Goal: Check status: Check status

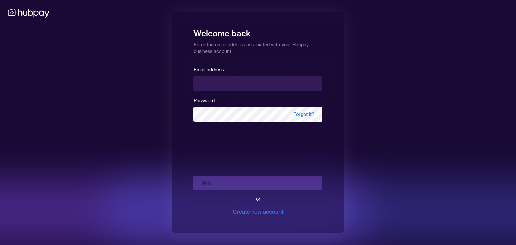
click at [228, 87] on input "email" at bounding box center [257, 83] width 129 height 15
type input "**********"
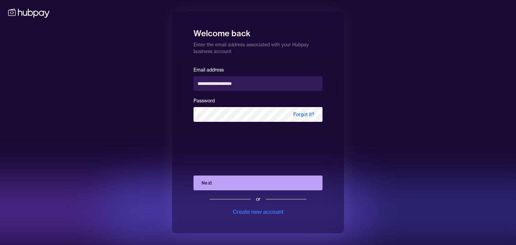
click at [234, 186] on button "Next" at bounding box center [257, 183] width 129 height 15
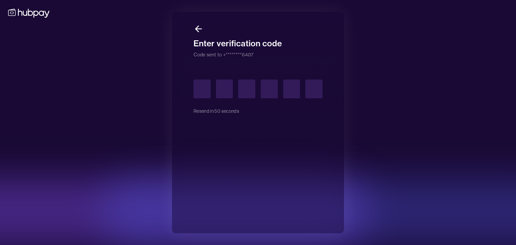
type input "*"
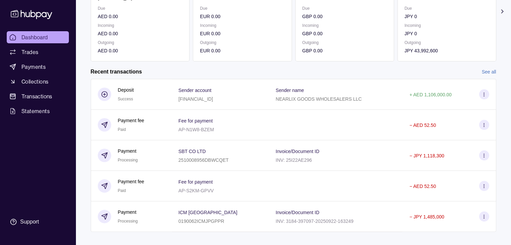
scroll to position [113, 0]
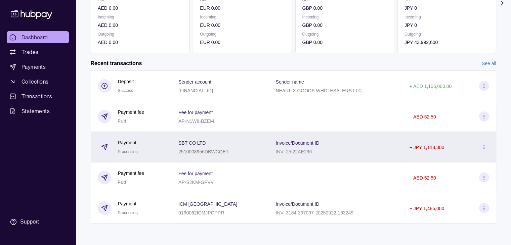
click at [484, 148] on icon at bounding box center [483, 147] width 5 height 5
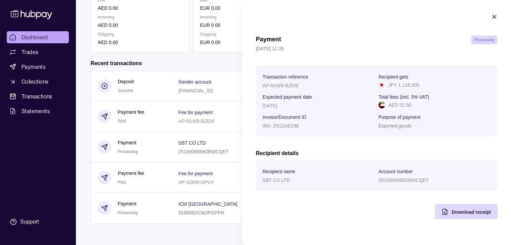
click at [495, 16] on icon "button" at bounding box center [493, 16] width 3 height 3
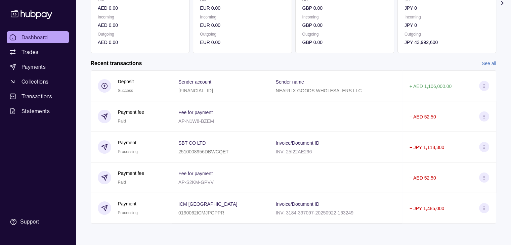
click at [487, 62] on link "See all" at bounding box center [489, 63] width 14 height 7
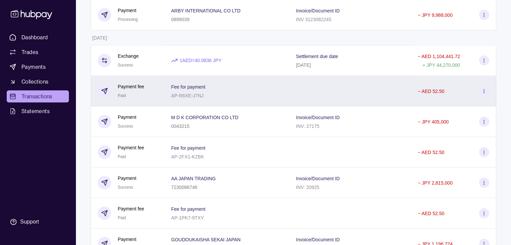
scroll to position [602, 0]
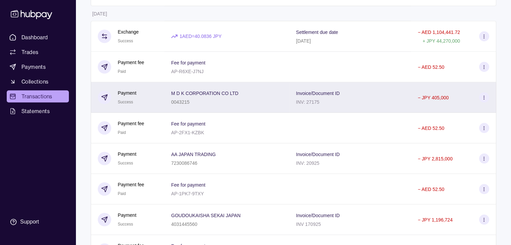
click at [481, 100] on icon at bounding box center [483, 97] width 5 height 5
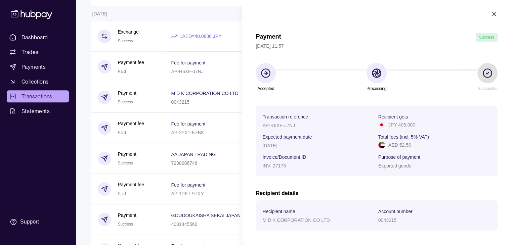
scroll to position [0, 0]
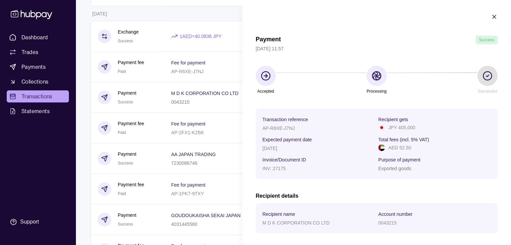
click at [491, 18] on icon "button" at bounding box center [494, 16] width 7 height 7
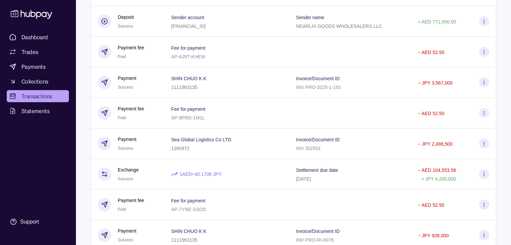
scroll to position [1442, 0]
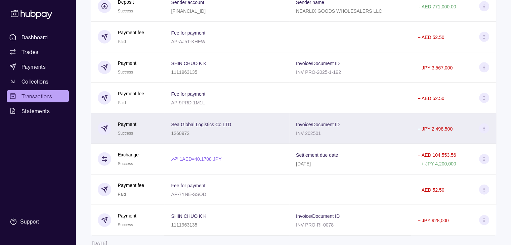
click at [489, 136] on div "− JPY 2,498,500" at bounding box center [453, 129] width 85 height 31
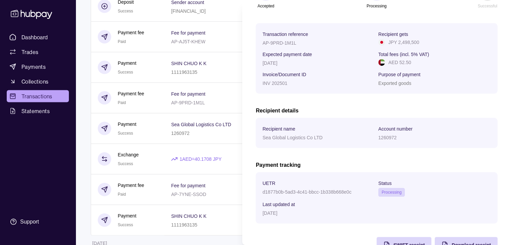
scroll to position [101, 0]
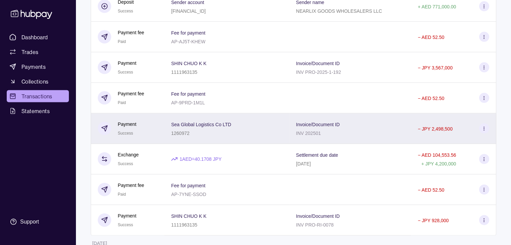
click at [483, 131] on icon at bounding box center [483, 128] width 5 height 5
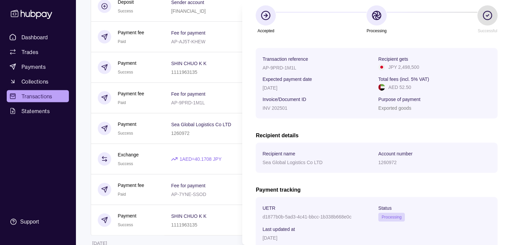
scroll to position [107, 0]
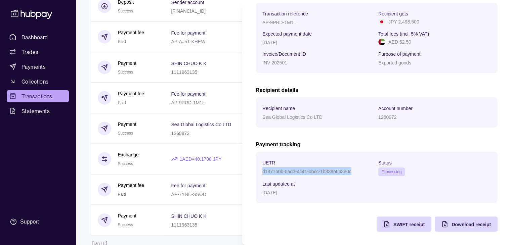
drag, startPoint x: 352, startPoint y: 171, endPoint x: 262, endPoint y: 169, distance: 89.7
click at [262, 169] on div "d1877b0b-5ad3-4c41-bbcc-1b338b668e0c" at bounding box center [318, 171] width 112 height 8
copy p "d1877b0b-5ad3-4c41-bbcc-1b338b668e0c"
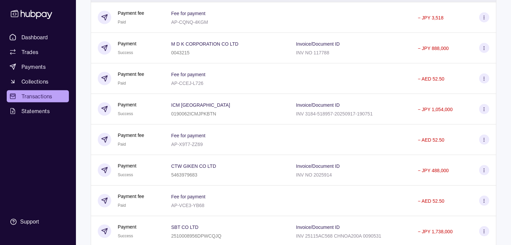
scroll to position [1878, 0]
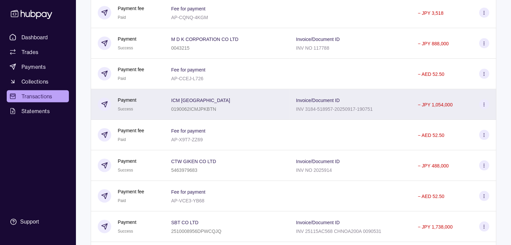
click at [482, 107] on icon at bounding box center [483, 104] width 5 height 5
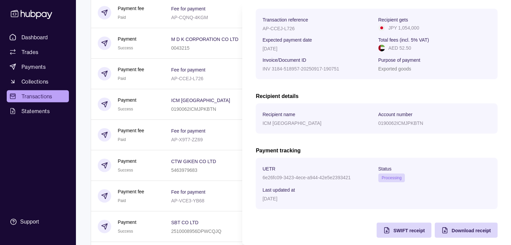
scroll to position [101, 0]
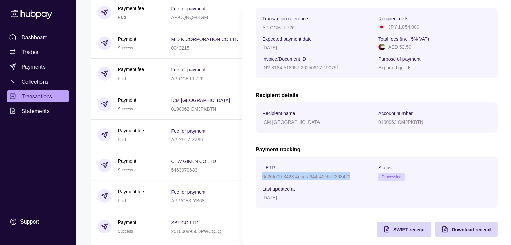
drag, startPoint x: 350, startPoint y: 178, endPoint x: 262, endPoint y: 176, distance: 87.7
click at [262, 176] on section "UETR 6e26fc09-3423-4ece-a944-42e5e2393421 Status Processing Last updated at [DA…" at bounding box center [377, 182] width 242 height 51
copy p "6e26fc09-3423-4ece-a944-42e5e2393421"
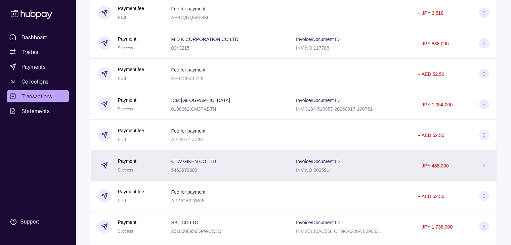
click at [481, 168] on icon at bounding box center [483, 165] width 5 height 5
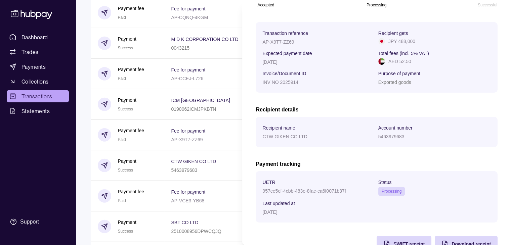
scroll to position [107, 0]
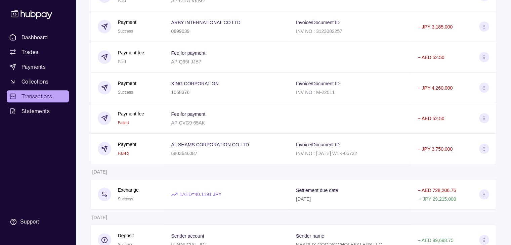
scroll to position [2872, 0]
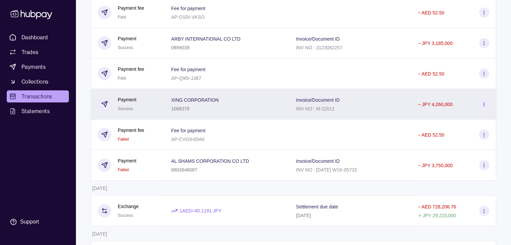
click at [263, 112] on div "XING CORPORATION 1068376" at bounding box center [226, 104] width 111 height 17
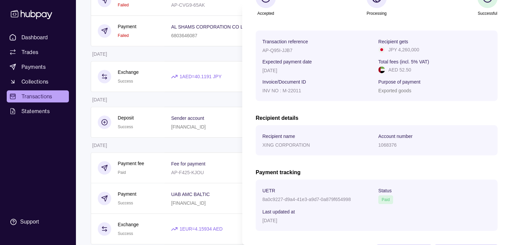
scroll to position [107, 0]
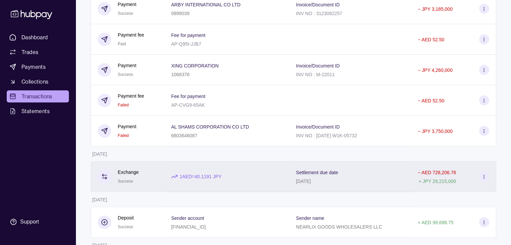
scroll to position [2905, 0]
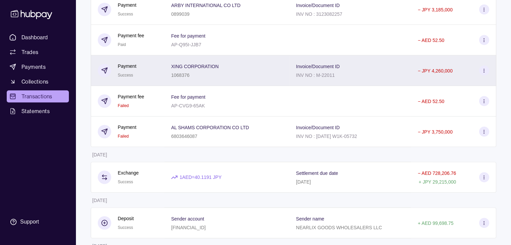
click at [288, 86] on div "XING CORPORATION 1068376" at bounding box center [226, 70] width 125 height 31
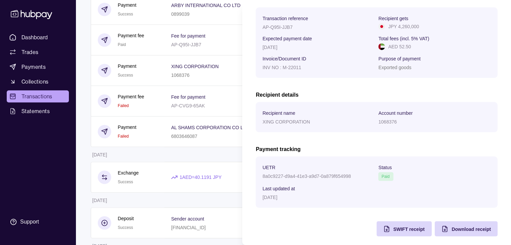
scroll to position [107, 0]
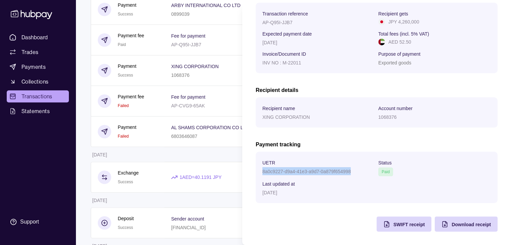
drag, startPoint x: 351, startPoint y: 172, endPoint x: 262, endPoint y: 172, distance: 89.0
click at [262, 172] on div "8a0c9227-d9a4-41e3-a9d7-0a879f654998" at bounding box center [318, 171] width 112 height 8
copy p "8a0c9227-d9a4-41e3-a9d7-0a879f654998"
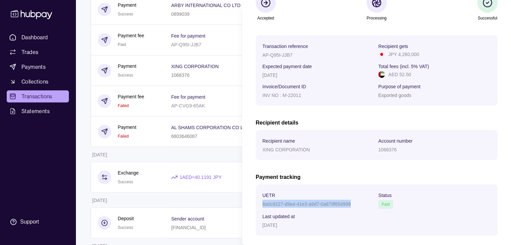
scroll to position [74, 0]
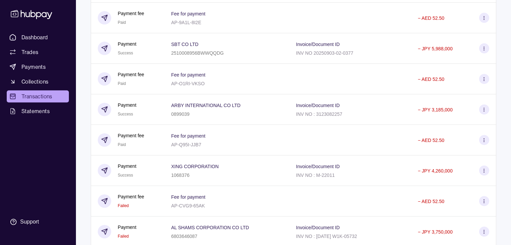
scroll to position [2804, 0]
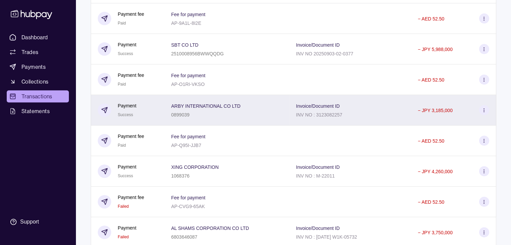
click at [230, 119] on div "0899039" at bounding box center [205, 114] width 69 height 8
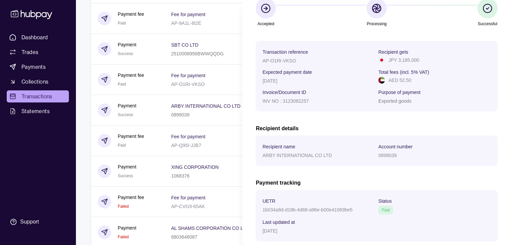
scroll to position [67, 0]
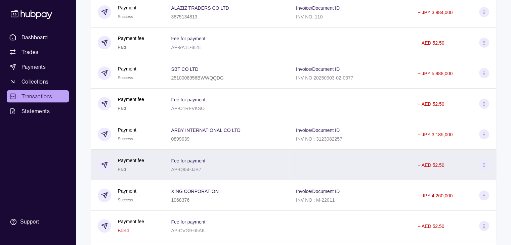
scroll to position [2771, 0]
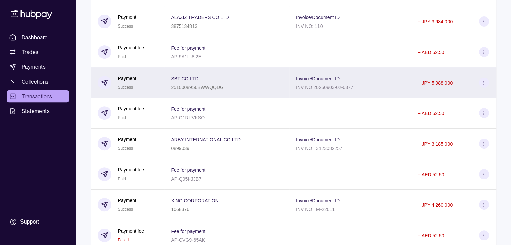
click at [240, 91] on div "SBT CO LTD 2510008956BWWQQDG" at bounding box center [226, 82] width 111 height 17
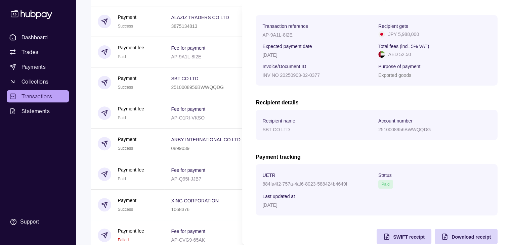
scroll to position [101, 0]
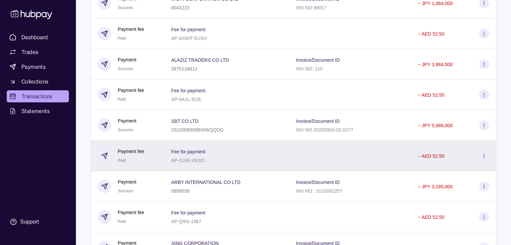
scroll to position [2704, 0]
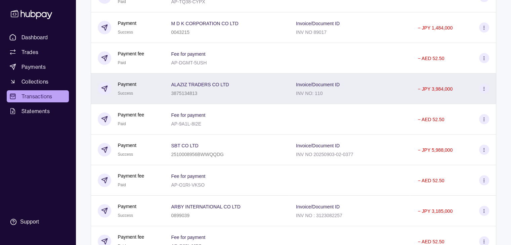
click at [234, 97] on div "ALAZIZ TRADERS CO LTD 3875134813" at bounding box center [226, 88] width 111 height 17
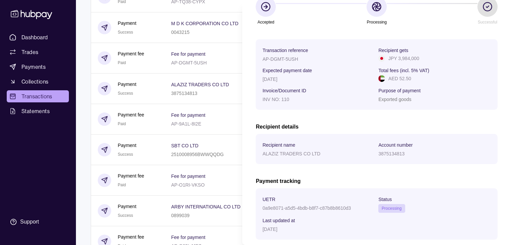
scroll to position [67, 0]
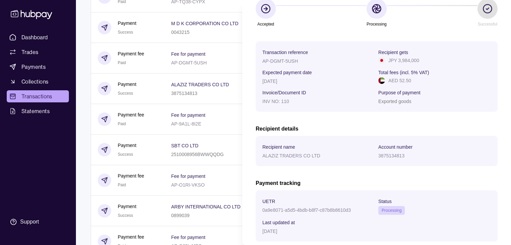
click at [351, 170] on div "Payment Success [DATE] 01:43 Accepted Processing Successful Transaction referen…" at bounding box center [377, 119] width 242 height 302
drag, startPoint x: 350, startPoint y: 211, endPoint x: 261, endPoint y: 211, distance: 89.3
click at [261, 211] on section "UETR 0a9e8071-a5d5-4bdb-b8f7-c87b8b8610d3 Status Processing Last updated at [DA…" at bounding box center [377, 215] width 242 height 51
copy p "0a9e8071-a5d5-4bdb-b8f7-c87b8b8610d3"
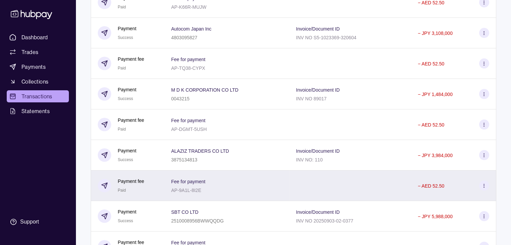
scroll to position [2636, 0]
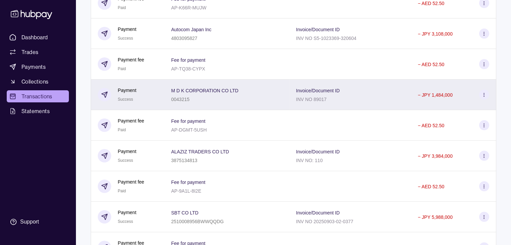
click at [244, 103] on div "M D K CORPORATION CO LTD 0043215" at bounding box center [226, 94] width 111 height 17
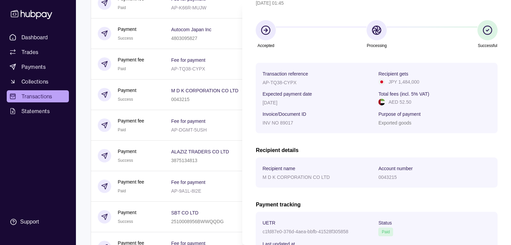
scroll to position [107, 0]
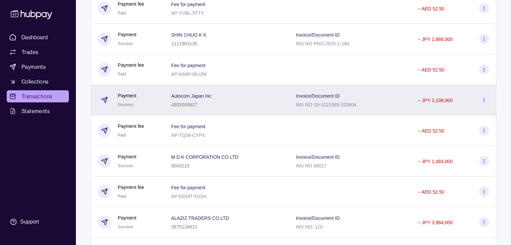
scroll to position [2569, 0]
click at [239, 109] on div "Autocom Japan Inc 4803095827" at bounding box center [226, 100] width 111 height 17
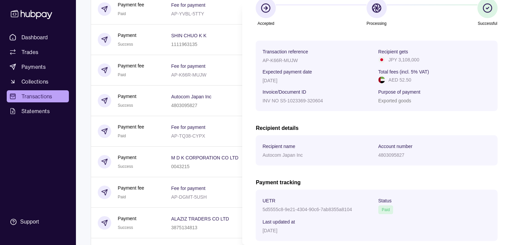
scroll to position [67, 0]
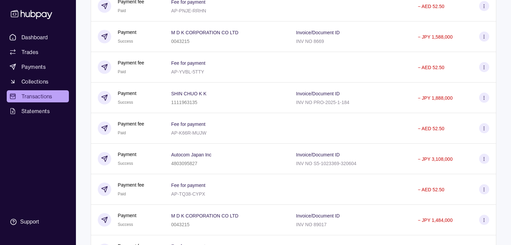
scroll to position [2502, 0]
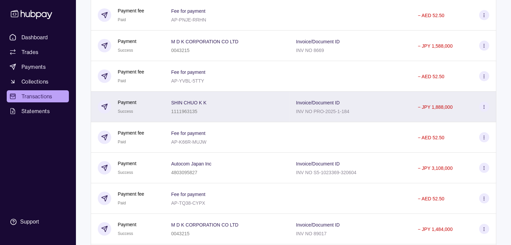
click at [204, 115] on div "1111963135" at bounding box center [188, 111] width 35 height 8
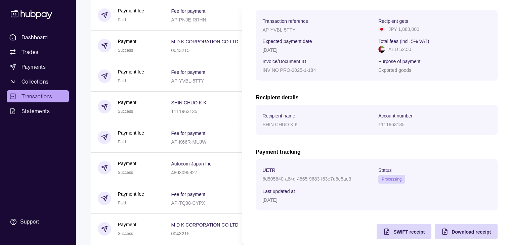
scroll to position [107, 0]
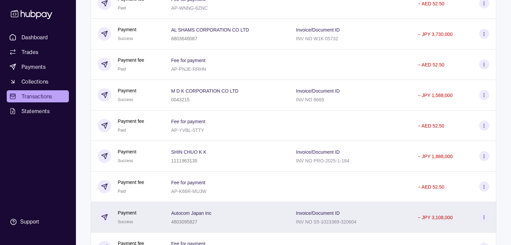
scroll to position [2435, 0]
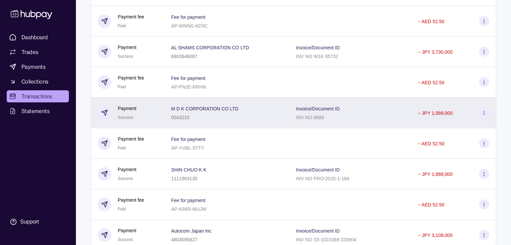
click at [216, 128] on div "M D K CORPORATION CO LTD 0043215" at bounding box center [226, 113] width 125 height 31
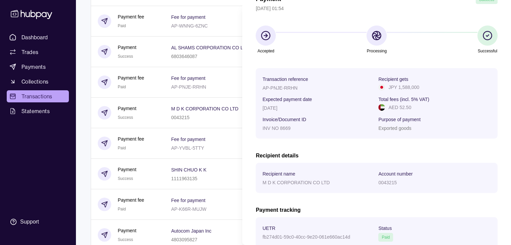
scroll to position [40, 0]
click at [242, 156] on section "Payment Success [DATE] 01:54 Accepted Processing Successful Transaction referen…" at bounding box center [376, 135] width 269 height 351
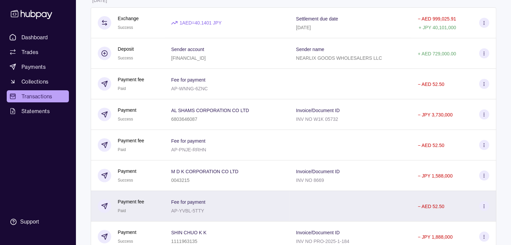
scroll to position [2368, 0]
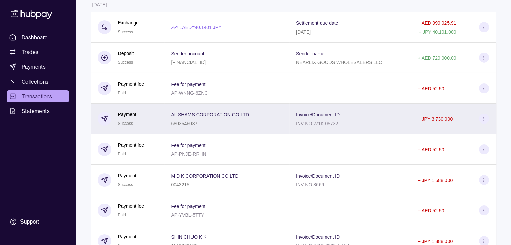
click at [218, 127] on div "6803646087" at bounding box center [210, 123] width 78 height 8
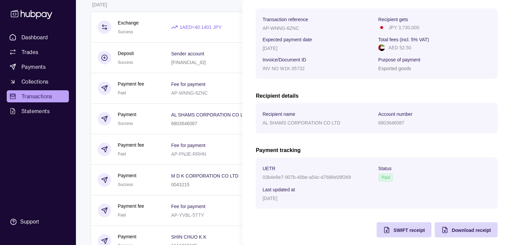
scroll to position [101, 0]
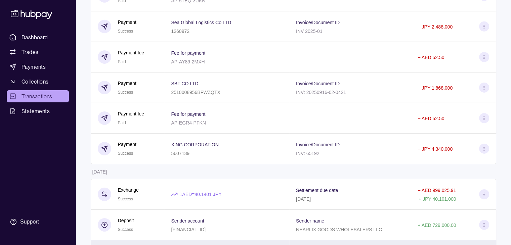
scroll to position [2200, 0]
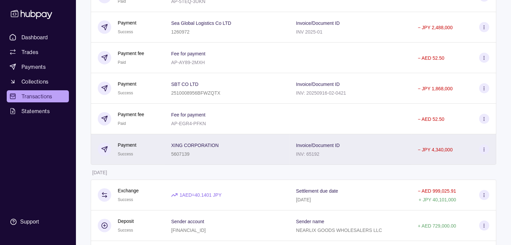
click at [228, 158] on div "XING CORPORATION 5607139" at bounding box center [226, 149] width 111 height 17
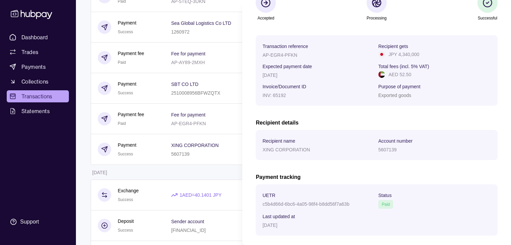
scroll to position [74, 0]
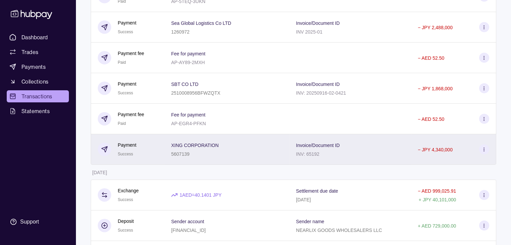
click at [249, 157] on div "XING CORPORATION 5607139" at bounding box center [226, 149] width 111 height 17
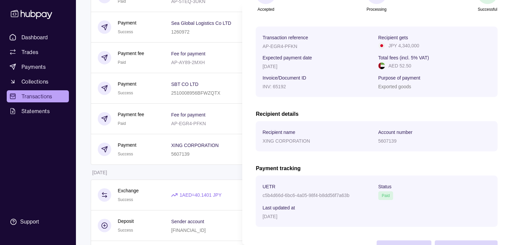
scroll to position [107, 0]
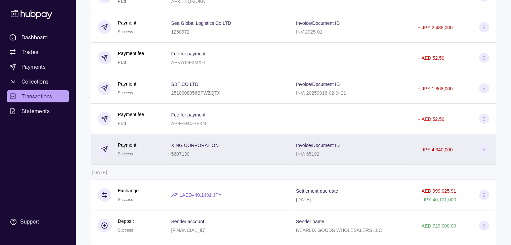
click at [359, 165] on div "Invoice/Document ID INV: 65192" at bounding box center [350, 149] width 122 height 31
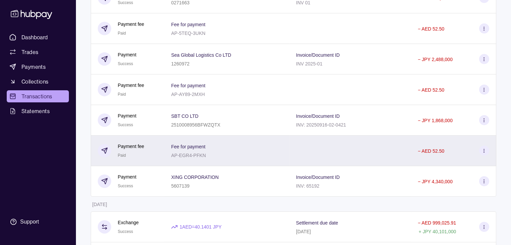
scroll to position [2166, 0]
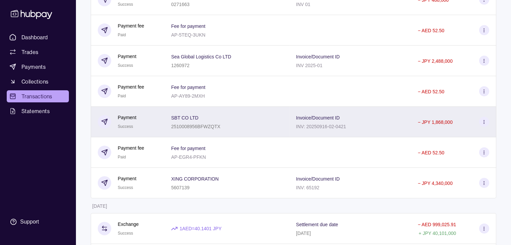
click at [237, 130] on div "SBT CO LTD 2510008956BFWZQTX" at bounding box center [226, 122] width 111 height 17
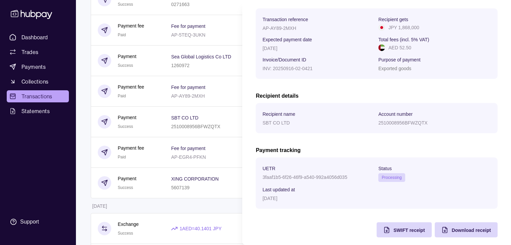
scroll to position [101, 0]
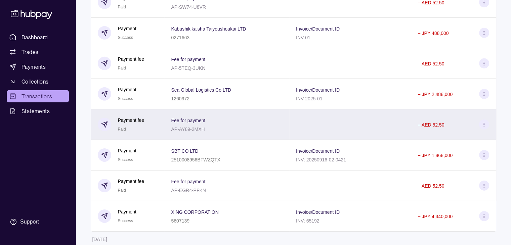
scroll to position [2133, 0]
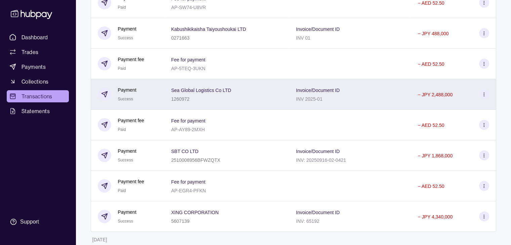
click at [217, 103] on div "1260972" at bounding box center [201, 99] width 60 height 8
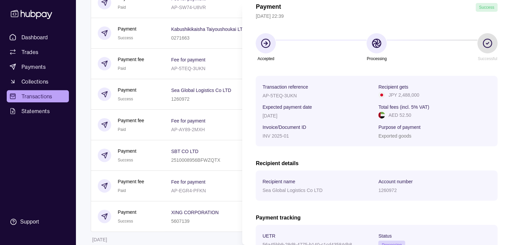
scroll to position [34, 0]
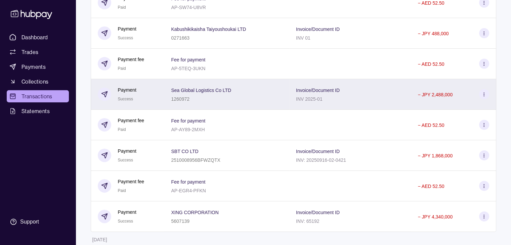
click at [282, 103] on div "Sea Global Logistics Co LTD 1260972" at bounding box center [226, 94] width 111 height 17
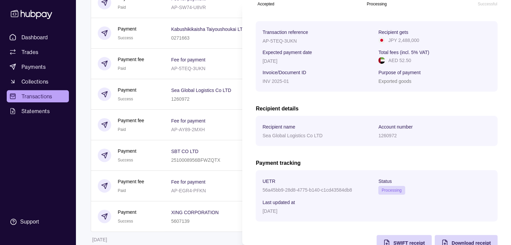
scroll to position [107, 0]
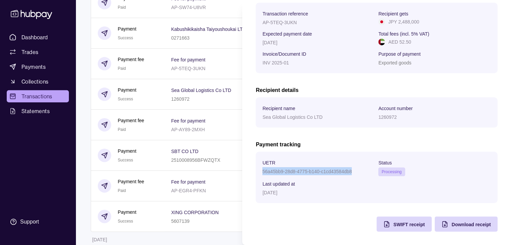
drag, startPoint x: 352, startPoint y: 171, endPoint x: 261, endPoint y: 171, distance: 91.7
click at [261, 171] on section "UETR 56a45bb9-28d8-4775-b140-c1cd43584db8 Status Processing Last updated at [DA…" at bounding box center [377, 177] width 242 height 51
copy p "56a45bb9-28d8-4775-b140-c1cd43584db8"
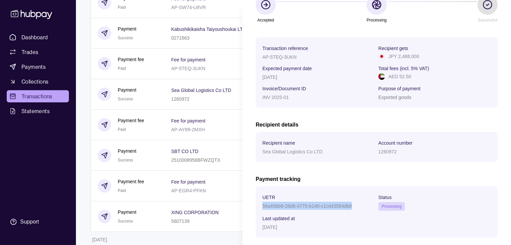
scroll to position [74, 0]
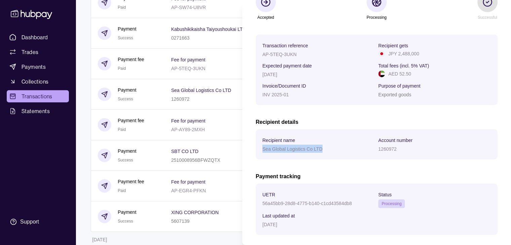
drag, startPoint x: 263, startPoint y: 149, endPoint x: 326, endPoint y: 151, distance: 62.8
click at [326, 151] on div "Sea Global Logistics Co LTD" at bounding box center [318, 149] width 112 height 8
copy p "Sea Global Logistics Co LTD"
drag, startPoint x: 396, startPoint y: 54, endPoint x: 421, endPoint y: 54, distance: 25.5
click at [421, 54] on div "JPY 2,488,000" at bounding box center [434, 53] width 112 height 7
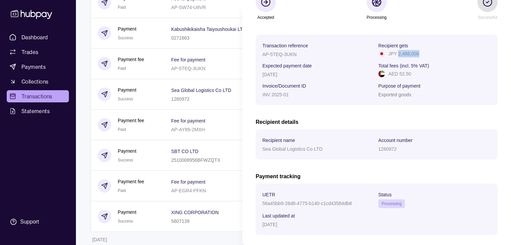
copy p "2,488,000"
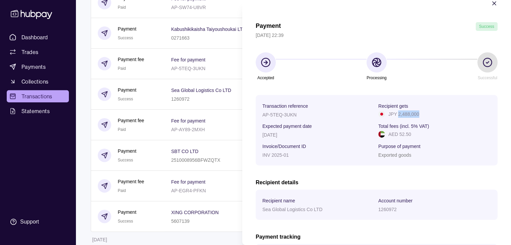
scroll to position [7, 0]
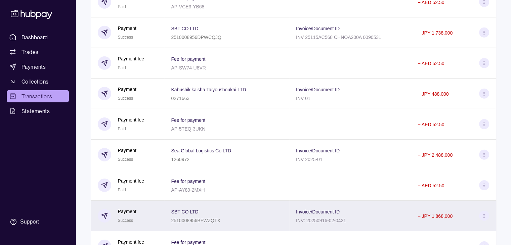
scroll to position [2066, 0]
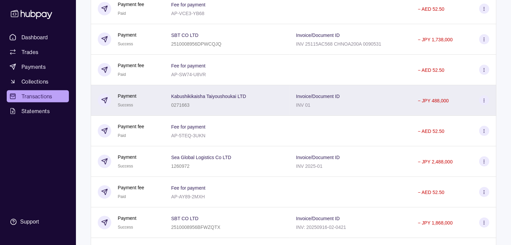
click at [234, 109] on div "0271663" at bounding box center [208, 105] width 75 height 8
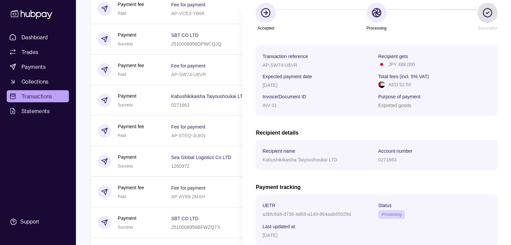
scroll to position [101, 0]
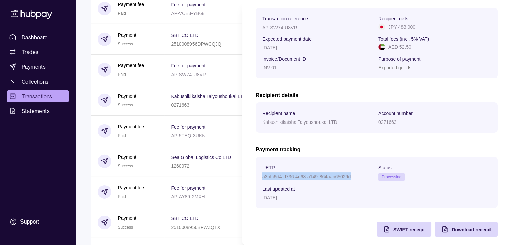
drag, startPoint x: 352, startPoint y: 178, endPoint x: 261, endPoint y: 174, distance: 91.4
click at [261, 174] on section "UETR a3bfc6d4-d736-4d68-a149-864aab65029d Status Processing Last updated at [DA…" at bounding box center [377, 182] width 242 height 51
copy p "a3bfc6d4-d736-4d68-a149-864aab65029d"
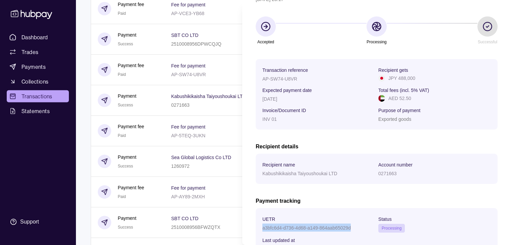
scroll to position [40, 0]
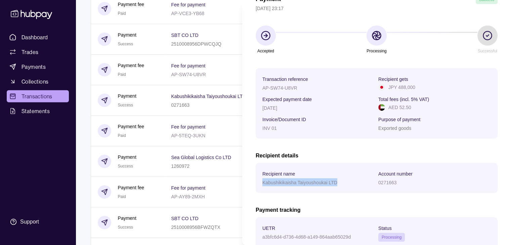
drag, startPoint x: 262, startPoint y: 183, endPoint x: 343, endPoint y: 183, distance: 80.3
click at [343, 183] on div "Kabushikikaisha Taiyoushoukai LTD" at bounding box center [318, 182] width 112 height 8
copy p "Kabushikikaisha Taiyoushoukai LTD"
drag, startPoint x: 396, startPoint y: 87, endPoint x: 422, endPoint y: 90, distance: 26.0
click at [422, 90] on div "JPY 488,000" at bounding box center [434, 87] width 112 height 7
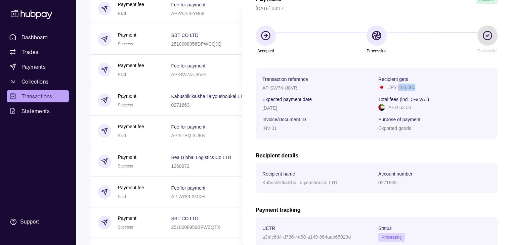
copy p "488,000"
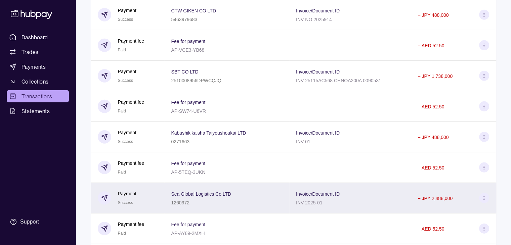
scroll to position [1998, 0]
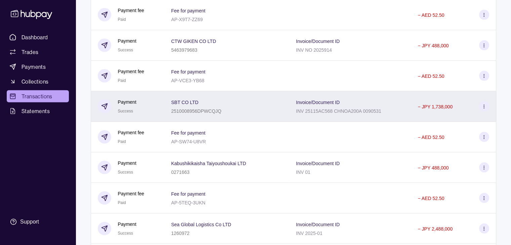
click at [225, 115] on div "SBT CO LTD 2510008956DPWCQJQ" at bounding box center [226, 106] width 111 height 17
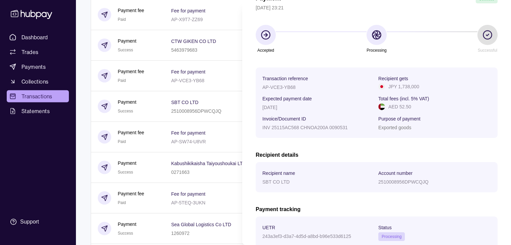
scroll to position [40, 0]
drag, startPoint x: 396, startPoint y: 87, endPoint x: 416, endPoint y: 88, distance: 19.5
click at [416, 88] on p "JPY 1,738,000" at bounding box center [403, 87] width 31 height 7
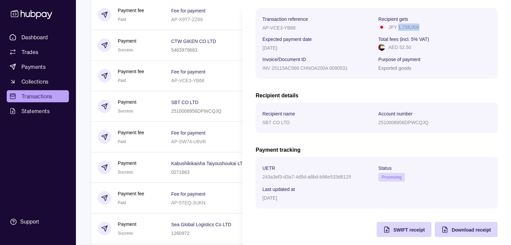
scroll to position [107, 0]
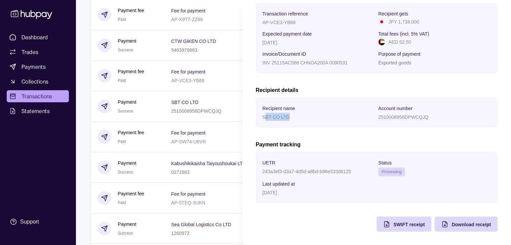
drag, startPoint x: 264, startPoint y: 115, endPoint x: 294, endPoint y: 120, distance: 30.7
click at [294, 120] on div "SBT CO LTD" at bounding box center [318, 117] width 112 height 8
click at [278, 118] on p "SBT CO LTD" at bounding box center [275, 117] width 27 height 5
drag, startPoint x: 263, startPoint y: 115, endPoint x: 292, endPoint y: 118, distance: 29.1
click at [292, 118] on div "SBT CO LTD" at bounding box center [318, 117] width 112 height 8
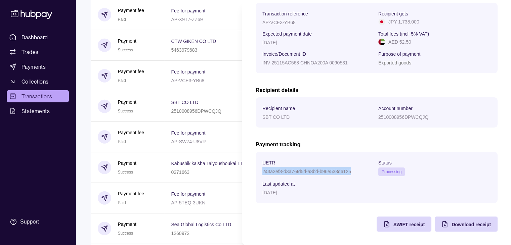
drag, startPoint x: 262, startPoint y: 169, endPoint x: 351, endPoint y: 170, distance: 89.0
click at [351, 170] on div "243a3ef3-d3a7-4d5d-a8bd-b96e533d6125" at bounding box center [318, 171] width 112 height 8
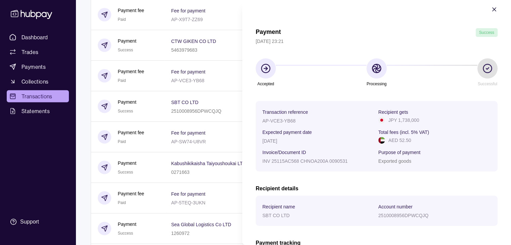
scroll to position [7, 0]
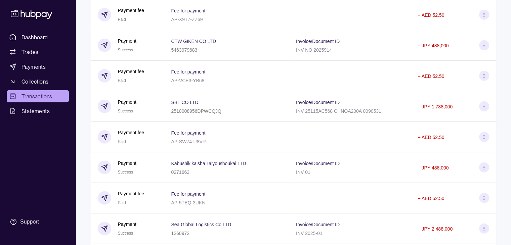
click at [217, 136] on html "Dashboard Trades Payments Collections Transactions Statements Support T Hello, …" at bounding box center [255, 7] width 511 height 4011
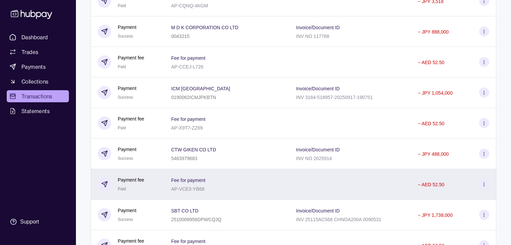
scroll to position [1864, 0]
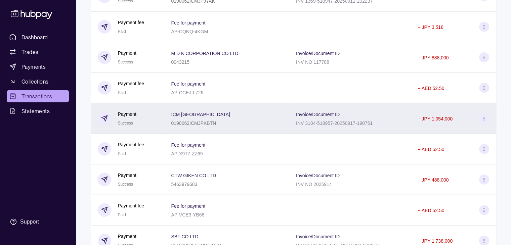
click at [260, 127] on div "ICM [GEOGRAPHIC_DATA] 0190062ICMJPKBTN" at bounding box center [226, 118] width 111 height 17
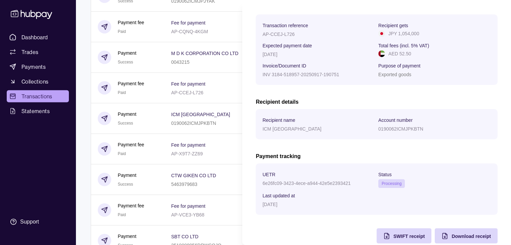
scroll to position [101, 0]
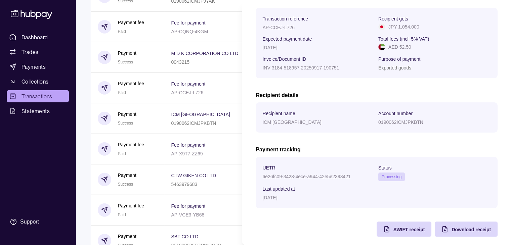
click at [200, 173] on html "Dashboard Trades Payments Collections Transactions Statements Support T Hello, …" at bounding box center [255, 141] width 511 height 4011
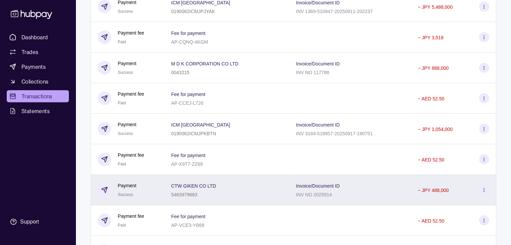
scroll to position [1797, 0]
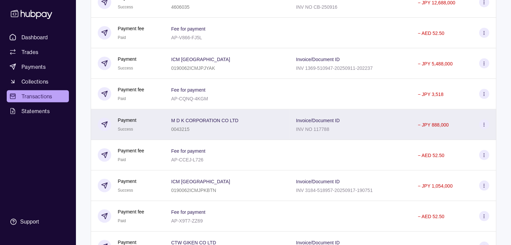
click at [244, 140] on div "M D K CORPORATION CO LTD 0043215" at bounding box center [226, 124] width 125 height 31
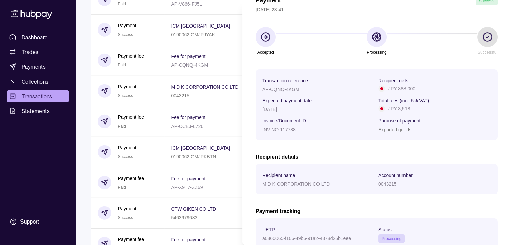
scroll to position [34, 0]
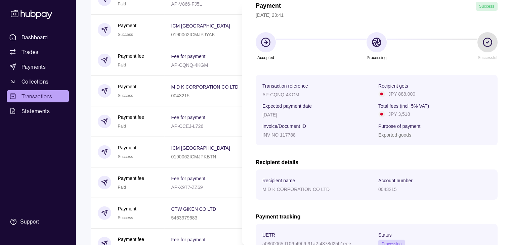
click at [218, 155] on html "Dashboard Trades Payments Collections Transactions Statements Support T Hello, …" at bounding box center [255, 174] width 511 height 4011
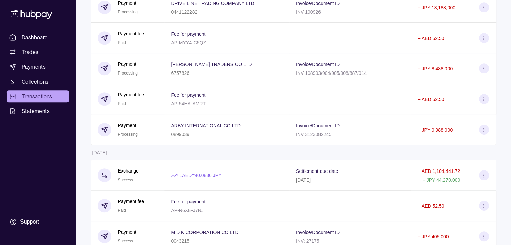
scroll to position [437, 0]
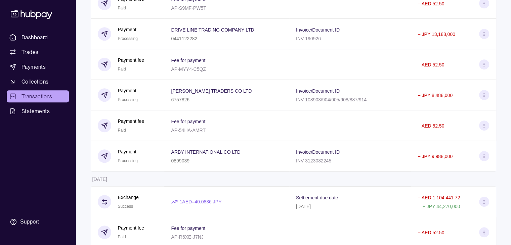
click at [40, 156] on div "Dashboard Trades Payments Collections Transactions Statements Support" at bounding box center [37, 130] width 67 height 198
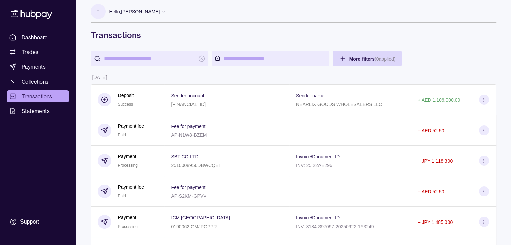
scroll to position [0, 0]
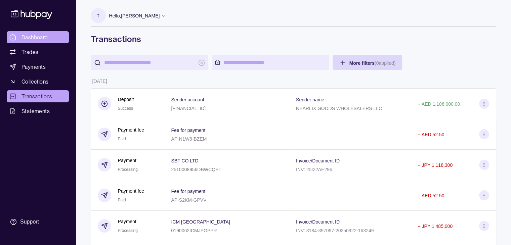
click at [37, 42] on link "Dashboard" at bounding box center [38, 37] width 62 height 12
